Goal: Obtain resource: Download file/media

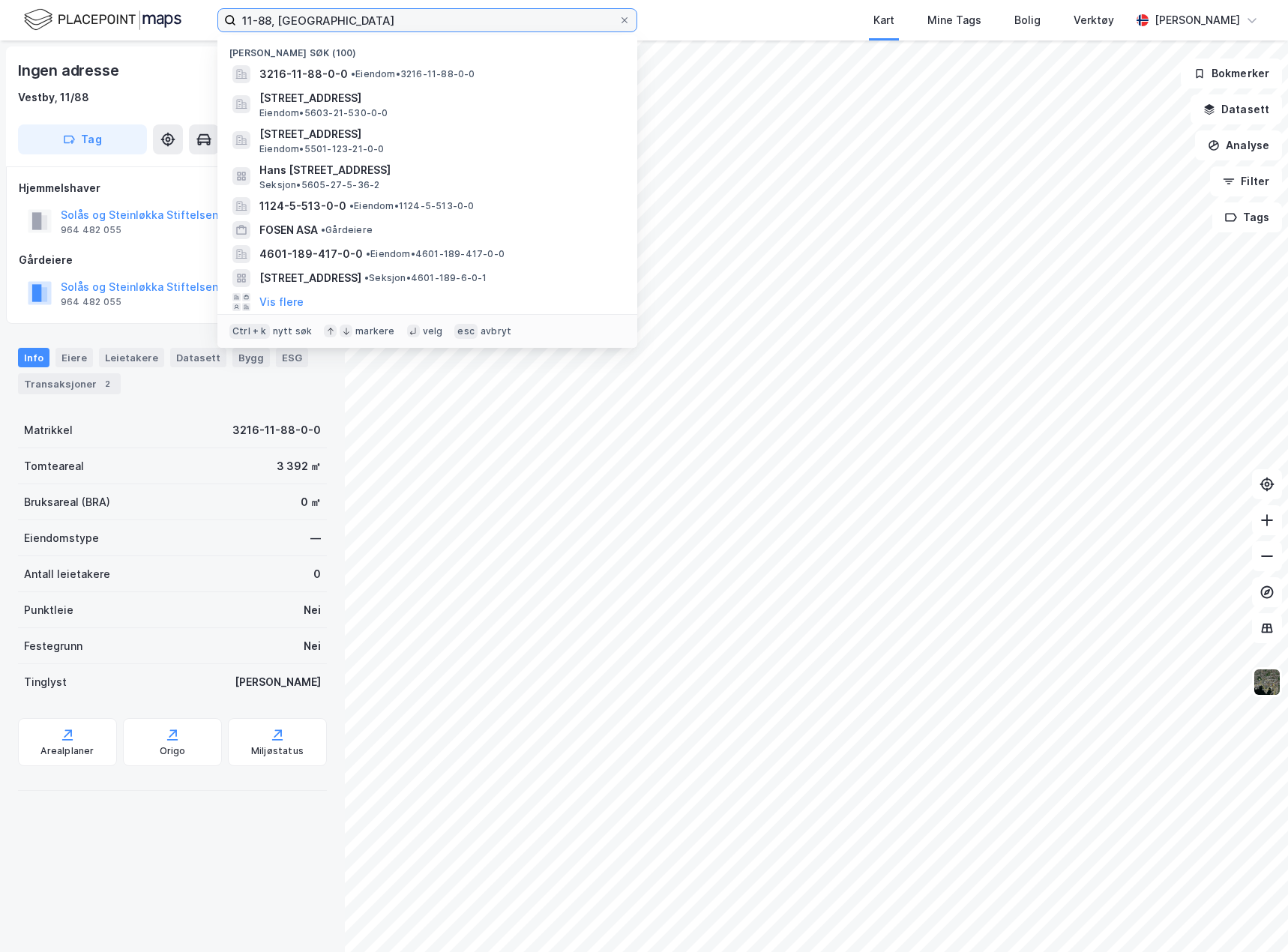
click at [330, 24] on input "11-88, [GEOGRAPHIC_DATA]" at bounding box center [427, 20] width 383 height 23
drag, startPoint x: 330, startPoint y: 24, endPoint x: 205, endPoint y: 28, distance: 125.1
click at [206, 30] on div "11-88, vestby Nylige søk [PHONE_NUMBER] • Eiendom • 3216-11-88-0-0 [STREET_ADDR…" at bounding box center [644, 20] width 1288 height 40
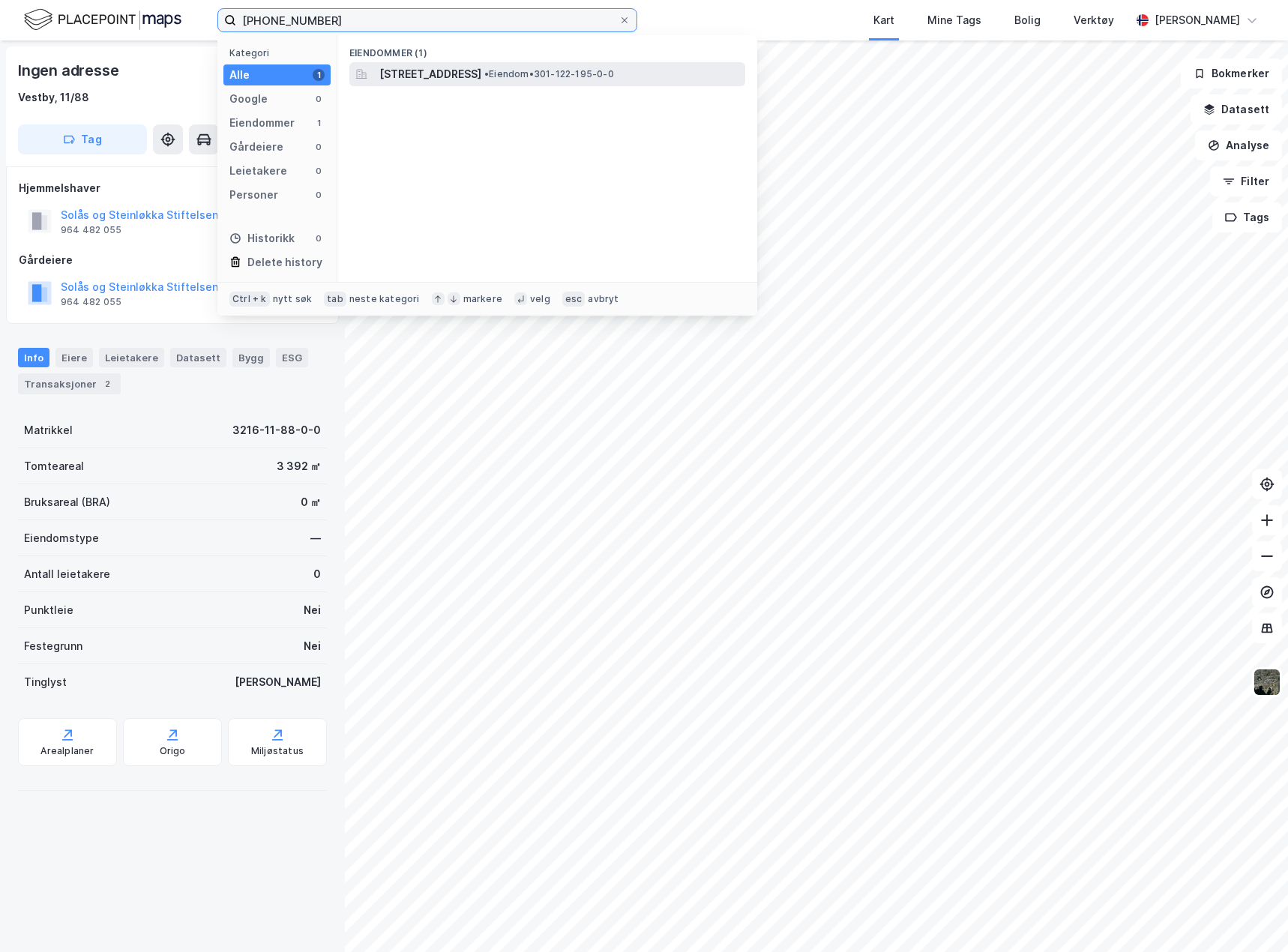
type input "[PHONE_NUMBER]"
drag, startPoint x: 398, startPoint y: 76, endPoint x: 404, endPoint y: 71, distance: 7.8
click at [404, 71] on span "[STREET_ADDRESS]" at bounding box center [430, 73] width 102 height 18
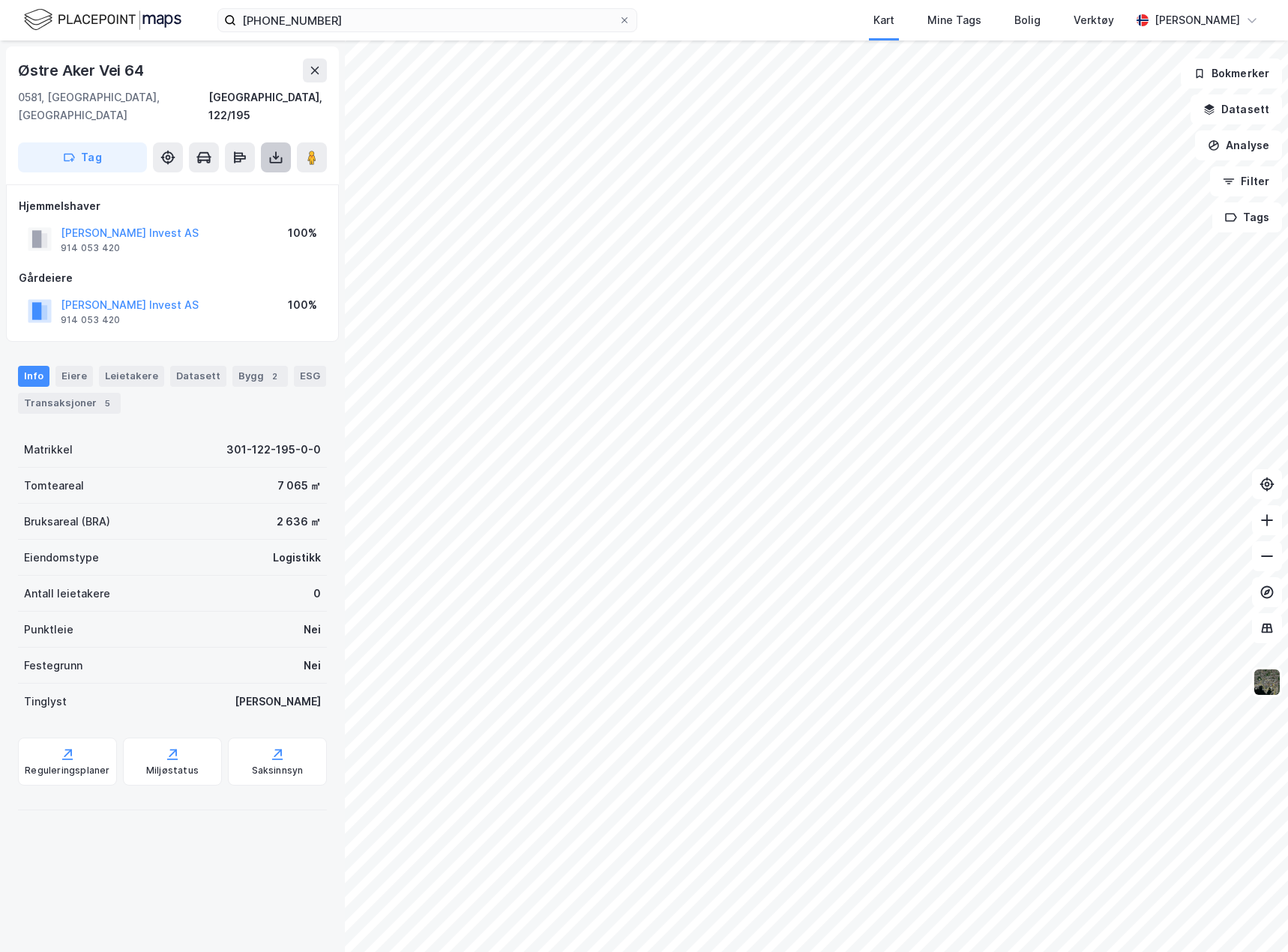
click at [281, 157] on icon at bounding box center [276, 160] width 12 height 6
click at [245, 181] on div "Last ned grunnbok" at bounding box center [201, 187] width 87 height 12
